Goal: Entertainment & Leisure: Browse casually

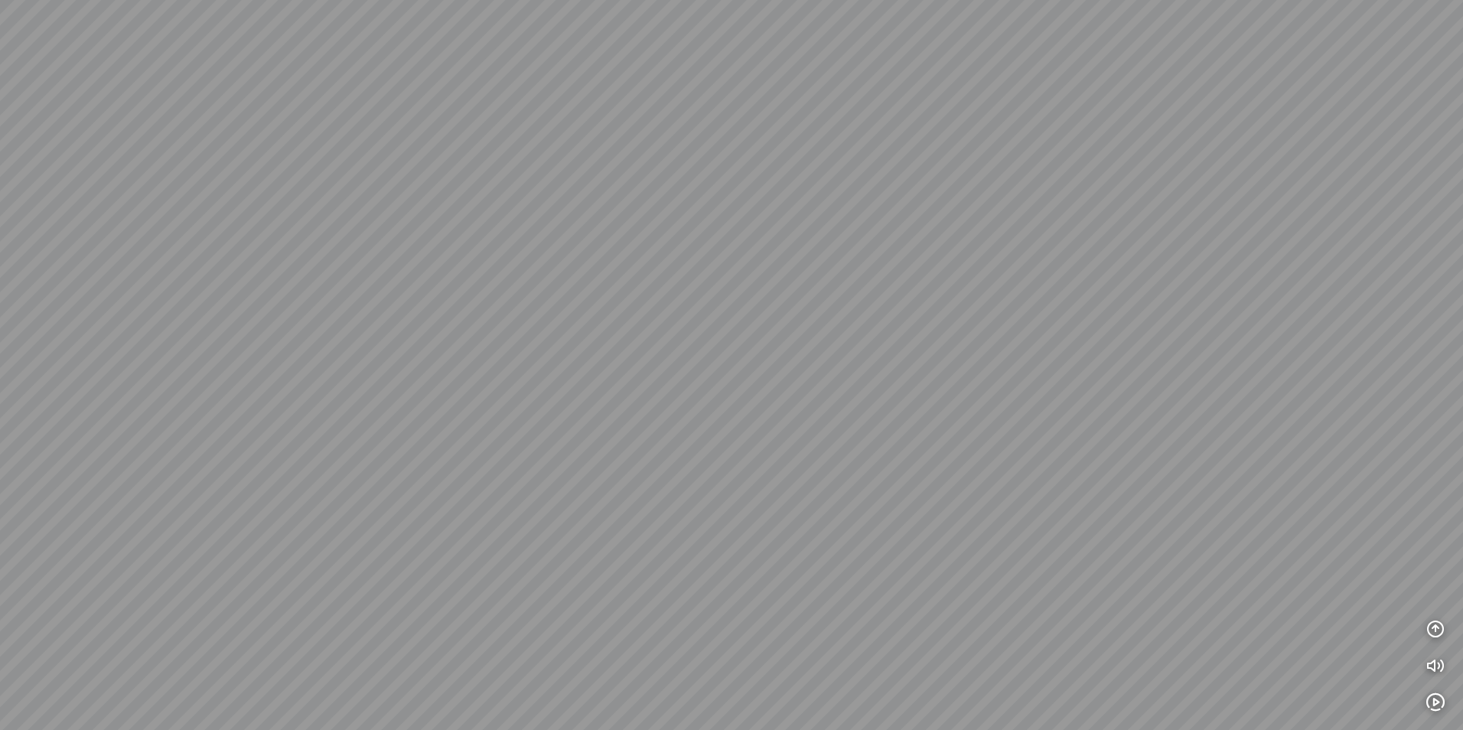
drag, startPoint x: 953, startPoint y: 476, endPoint x: 957, endPoint y: 430, distance: 46.1
click at [950, 476] on div at bounding box center [731, 365] width 1463 height 730
